Goal: Information Seeking & Learning: Learn about a topic

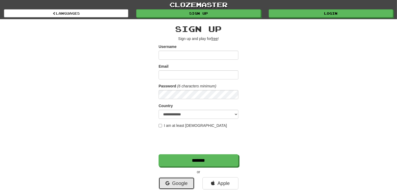
click at [180, 182] on link "Google" at bounding box center [177, 183] width 36 height 12
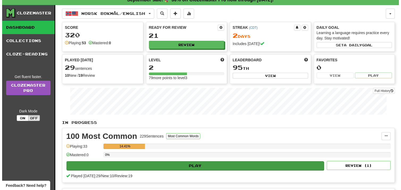
scroll to position [6, 0]
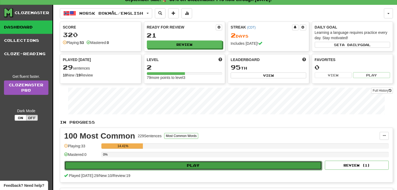
click at [193, 163] on button "Play" at bounding box center [193, 165] width 258 height 9
select select "**"
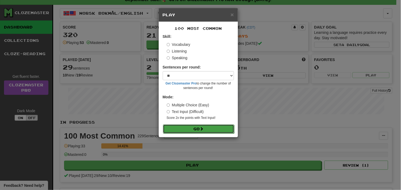
click at [223, 125] on button "Go" at bounding box center [198, 128] width 71 height 9
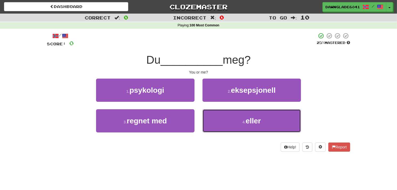
click at [223, 125] on button "4 . [PERSON_NAME]" at bounding box center [252, 120] width 98 height 23
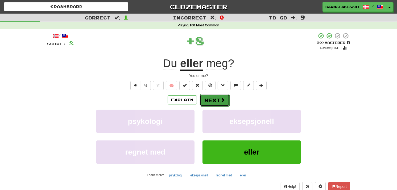
click at [215, 100] on button "Next" at bounding box center [215, 100] width 30 height 12
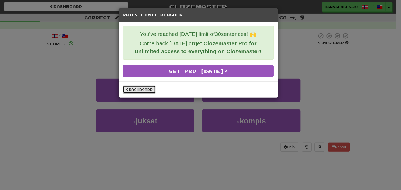
click at [147, 87] on link "Dashboard" at bounding box center [139, 89] width 33 height 8
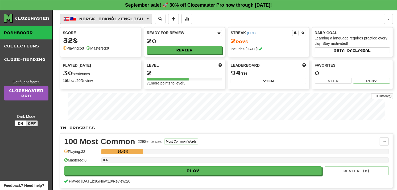
click at [143, 20] on span "Norsk bokmål / English" at bounding box center [112, 19] width 64 height 5
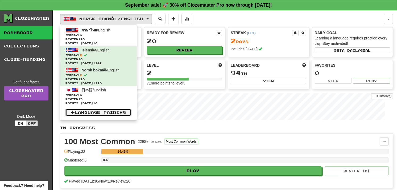
click at [93, 110] on link "Language Pairing" at bounding box center [98, 112] width 66 height 7
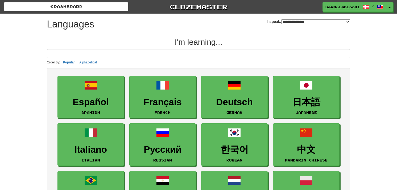
select select "*******"
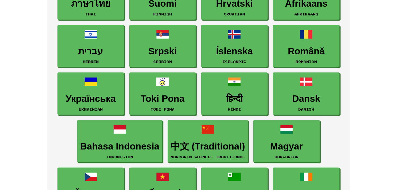
scroll to position [337, 0]
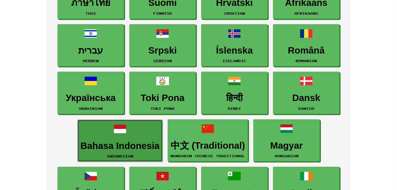
click at [115, 134] on span at bounding box center [120, 128] width 13 height 13
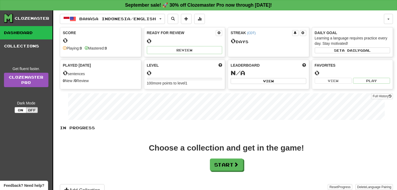
click at [224, 158] on div "Choose a collection and get in the game! Start" at bounding box center [226, 157] width 333 height 27
click at [224, 161] on button "Start" at bounding box center [226, 165] width 33 height 12
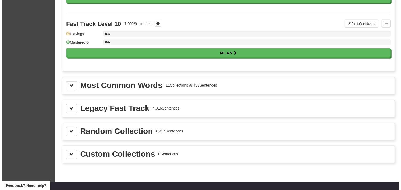
scroll to position [539, 0]
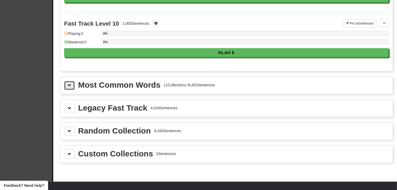
click at [72, 84] on button at bounding box center [69, 85] width 11 height 9
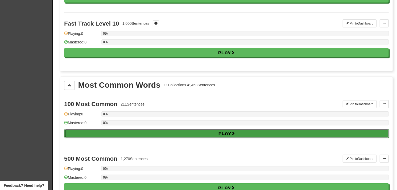
click at [102, 135] on button "Play" at bounding box center [226, 133] width 325 height 9
select select "**"
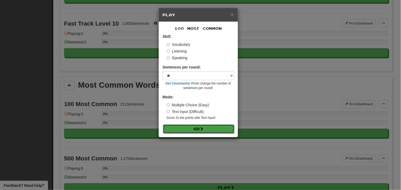
click at [192, 126] on button "Go" at bounding box center [198, 128] width 71 height 9
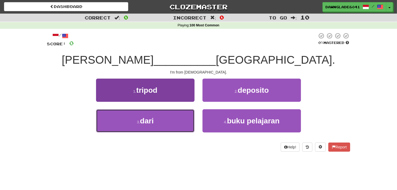
drag, startPoint x: 0, startPoint y: 0, endPoint x: 176, endPoint y: 117, distance: 211.1
click at [176, 117] on button "3 . dari" at bounding box center [145, 120] width 98 height 23
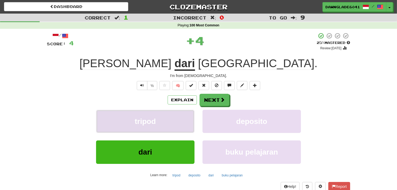
click at [176, 117] on button "tripod" at bounding box center [145, 121] width 98 height 23
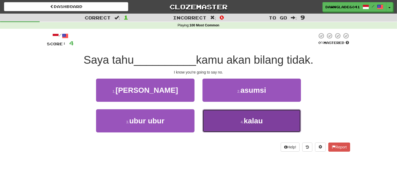
click at [211, 114] on button "4 . kalau" at bounding box center [252, 120] width 98 height 23
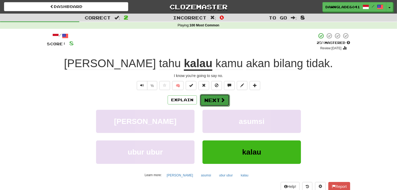
click at [209, 101] on button "Next" at bounding box center [215, 100] width 30 height 12
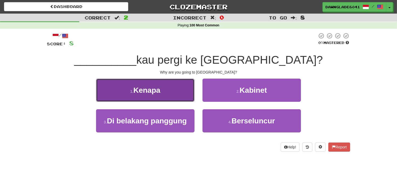
click at [161, 89] on button "1 . Kenapa" at bounding box center [145, 90] width 98 height 23
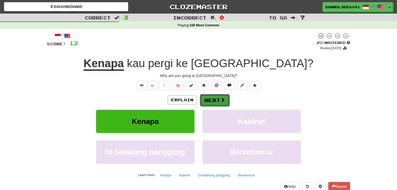
click at [211, 98] on button "Next" at bounding box center [215, 100] width 30 height 12
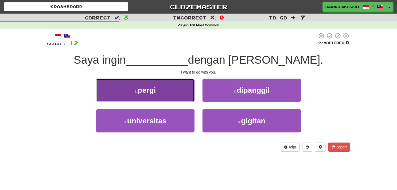
click at [171, 94] on button "1 . pergi" at bounding box center [145, 90] width 98 height 23
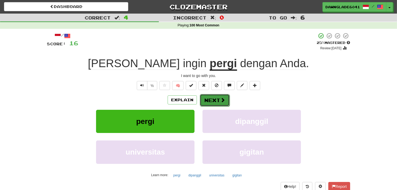
click at [204, 98] on button "Next" at bounding box center [215, 100] width 30 height 12
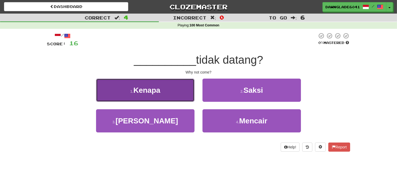
click at [179, 98] on button "1 . Kenapa" at bounding box center [145, 90] width 98 height 23
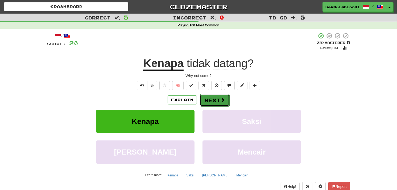
click at [212, 97] on button "Next" at bounding box center [215, 100] width 30 height 12
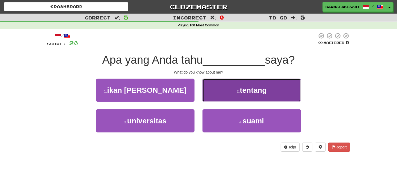
click at [227, 88] on button "2 . tentang" at bounding box center [252, 90] width 98 height 23
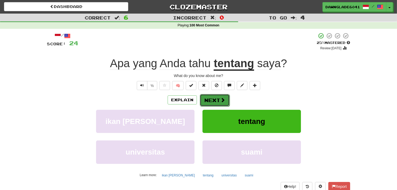
click at [217, 96] on button "Next" at bounding box center [215, 100] width 30 height 12
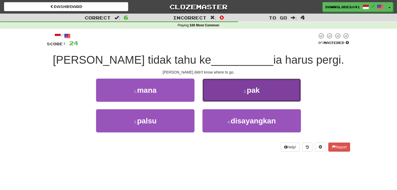
click at [221, 92] on button "2 . pak" at bounding box center [252, 90] width 98 height 23
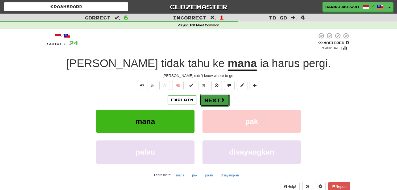
click at [214, 95] on button "Next" at bounding box center [215, 100] width 30 height 12
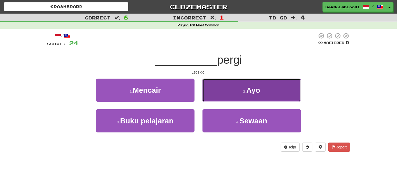
click at [215, 88] on button "2 . Ayo" at bounding box center [252, 90] width 98 height 23
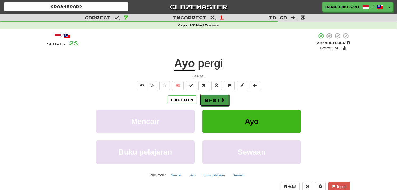
click at [203, 97] on button "Next" at bounding box center [215, 100] width 30 height 12
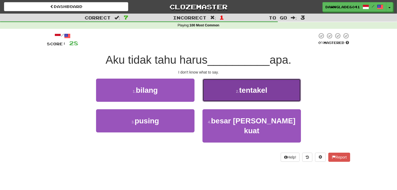
click at [222, 90] on button "2 . tentakel" at bounding box center [252, 90] width 98 height 23
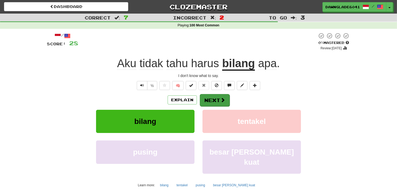
click at [215, 94] on div "Explain Next" at bounding box center [198, 100] width 303 height 12
click at [212, 96] on button "Next" at bounding box center [215, 100] width 30 height 12
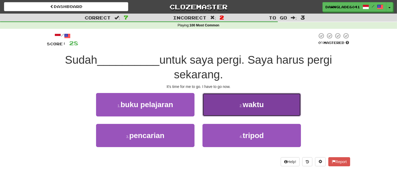
click at [220, 105] on button "2 . waktu" at bounding box center [252, 104] width 98 height 23
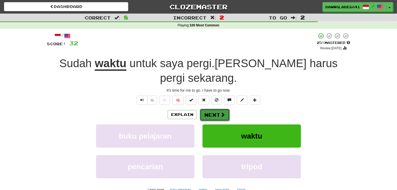
click at [209, 109] on button "Next" at bounding box center [215, 115] width 30 height 12
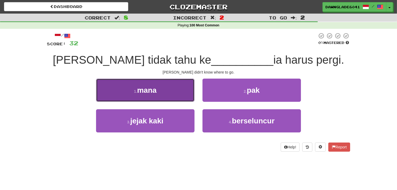
click at [173, 87] on button "1 . mana" at bounding box center [145, 90] width 98 height 23
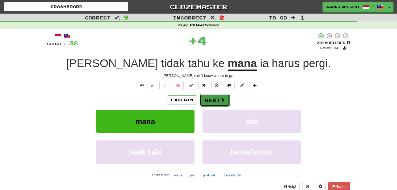
click at [203, 97] on button "Next" at bounding box center [215, 100] width 30 height 12
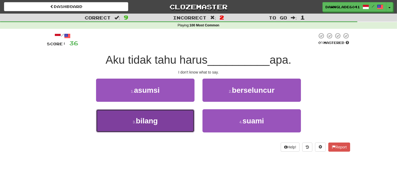
click at [180, 113] on button "3 . bilang" at bounding box center [145, 120] width 98 height 23
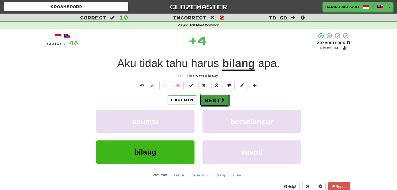
click at [211, 95] on button "Next" at bounding box center [215, 100] width 30 height 12
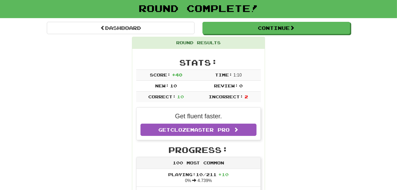
scroll to position [30, 0]
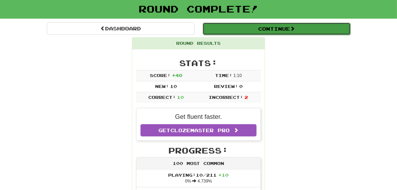
click at [269, 31] on button "Continue" at bounding box center [277, 29] width 148 height 12
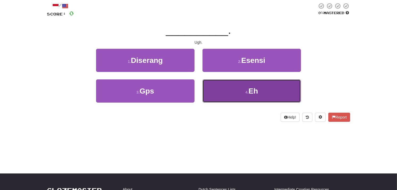
click at [216, 91] on button "4 . Eh" at bounding box center [252, 90] width 98 height 23
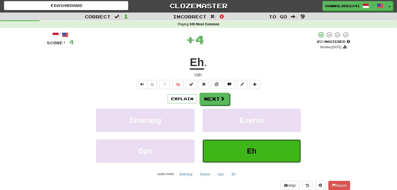
scroll to position [0, 0]
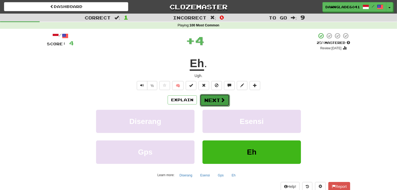
click at [210, 102] on button "Next" at bounding box center [215, 100] width 30 height 12
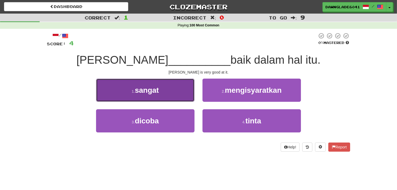
click at [176, 95] on button "1 . sangat" at bounding box center [145, 90] width 98 height 23
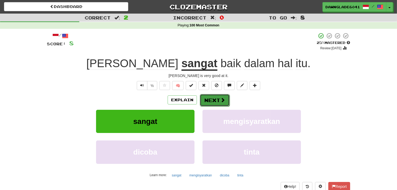
click at [219, 94] on button "Next" at bounding box center [215, 100] width 30 height 12
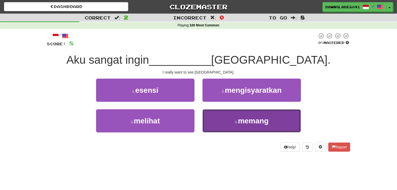
click at [210, 116] on button "4 . memang" at bounding box center [252, 120] width 98 height 23
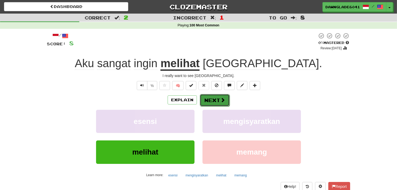
click at [206, 102] on button "Next" at bounding box center [215, 100] width 30 height 12
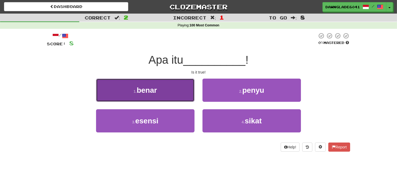
click at [177, 86] on button "1 . benar" at bounding box center [145, 90] width 98 height 23
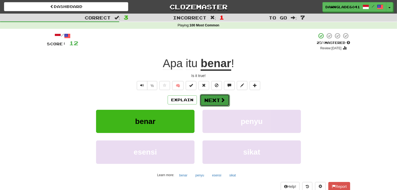
click at [220, 99] on span at bounding box center [222, 99] width 5 height 5
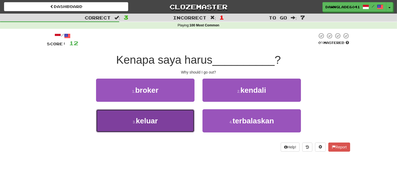
click at [151, 111] on button "3 . keluar" at bounding box center [145, 120] width 98 height 23
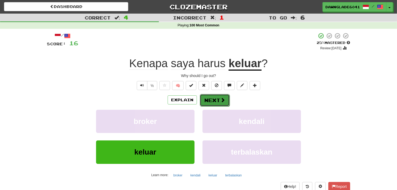
click at [204, 100] on button "Next" at bounding box center [215, 100] width 30 height 12
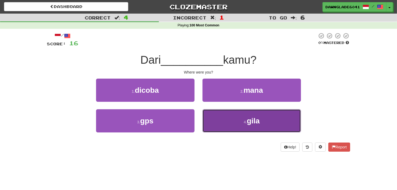
click at [229, 113] on button "4 . gila" at bounding box center [252, 120] width 98 height 23
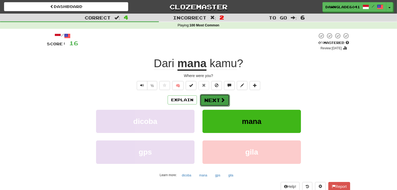
click at [219, 95] on button "Next" at bounding box center [215, 100] width 30 height 12
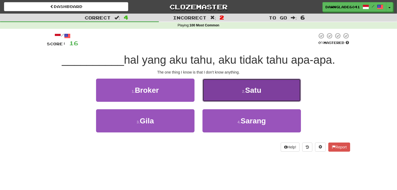
click at [225, 88] on button "2 . Satu" at bounding box center [252, 90] width 98 height 23
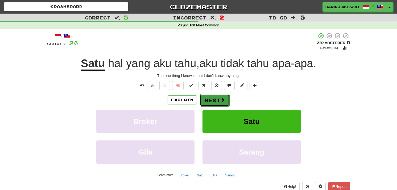
click at [201, 95] on button "Next" at bounding box center [215, 100] width 30 height 12
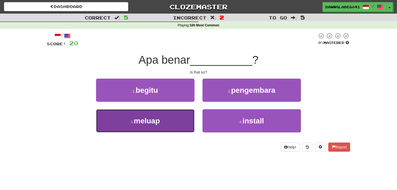
click at [163, 121] on button "3 . meluap" at bounding box center [145, 120] width 98 height 23
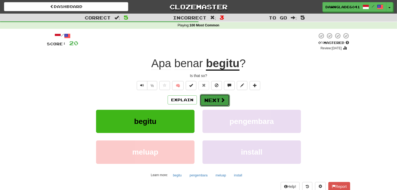
click at [204, 103] on button "Next" at bounding box center [215, 100] width 30 height 12
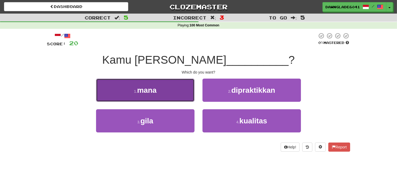
click at [170, 93] on button "1 . mana" at bounding box center [145, 90] width 98 height 23
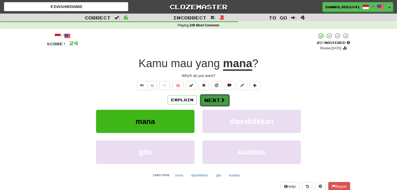
click at [217, 101] on button "Next" at bounding box center [215, 100] width 30 height 12
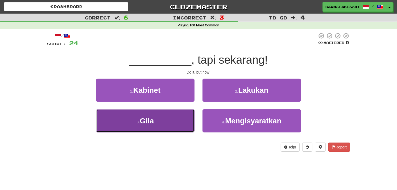
click at [157, 114] on button "3 . Gila" at bounding box center [145, 120] width 98 height 23
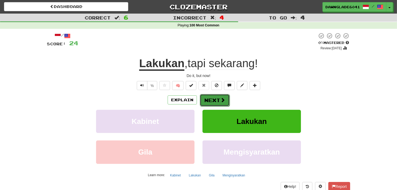
click at [218, 97] on button "Next" at bounding box center [215, 100] width 30 height 12
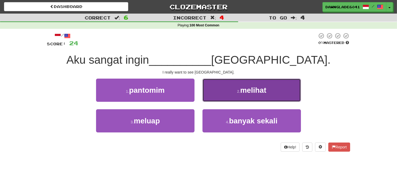
click at [216, 88] on button "2 . melihat" at bounding box center [252, 90] width 98 height 23
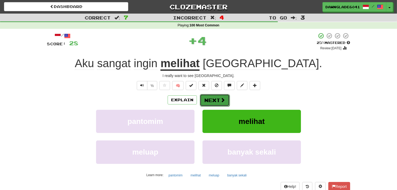
click at [204, 102] on button "Next" at bounding box center [215, 100] width 30 height 12
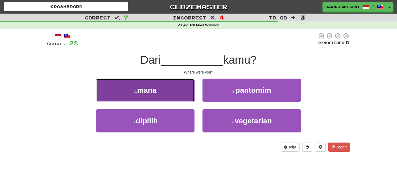
click at [183, 97] on button "1 . mana" at bounding box center [145, 90] width 98 height 23
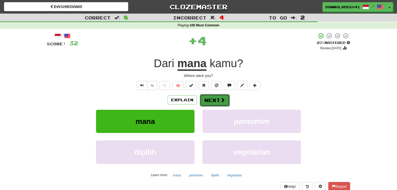
click at [213, 97] on button "Next" at bounding box center [215, 100] width 30 height 12
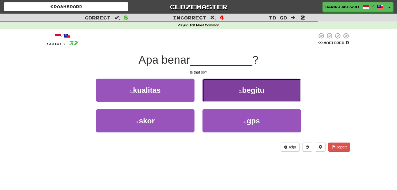
click at [226, 88] on button "2 . begitu" at bounding box center [252, 90] width 98 height 23
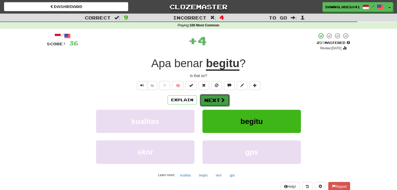
click at [209, 96] on button "Next" at bounding box center [215, 100] width 30 height 12
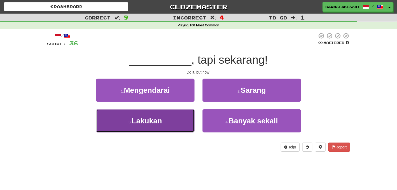
click at [184, 110] on button "3 . Lakukan" at bounding box center [145, 120] width 98 height 23
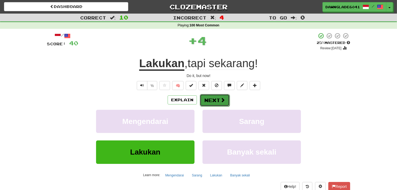
click at [218, 97] on button "Next" at bounding box center [215, 100] width 30 height 12
